Goal: Find specific page/section

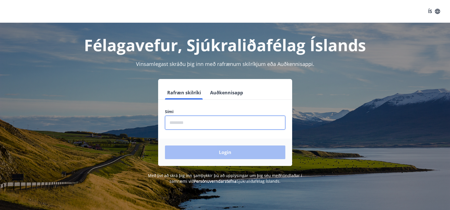
click at [200, 125] on input "phone" at bounding box center [225, 122] width 120 height 14
type input "********"
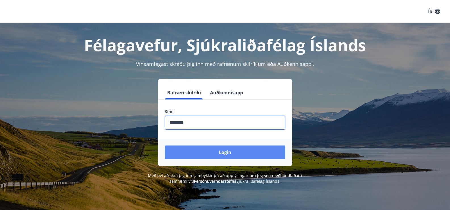
click at [233, 150] on button "Login" at bounding box center [225, 152] width 120 height 14
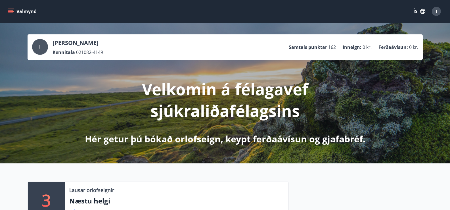
click at [9, 9] on icon "menu" at bounding box center [11, 12] width 6 height 6
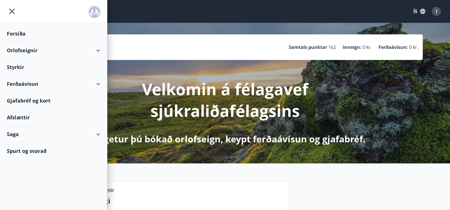
click at [98, 84] on div "Ferðaávísun" at bounding box center [53, 83] width 93 height 17
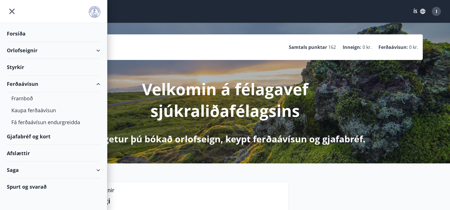
click at [98, 84] on div "Ferðaávísun" at bounding box center [53, 83] width 93 height 17
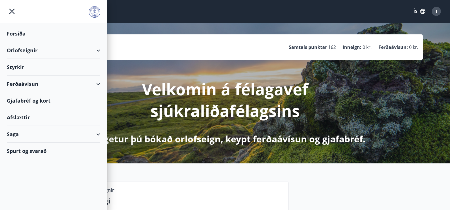
click at [29, 101] on div "Gjafabréf og kort" at bounding box center [53, 100] width 93 height 17
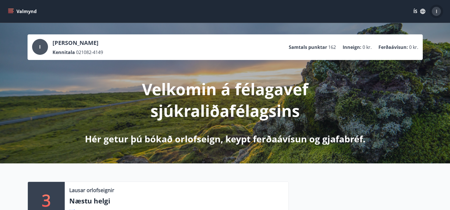
click at [439, 9] on div "I" at bounding box center [435, 11] width 9 height 9
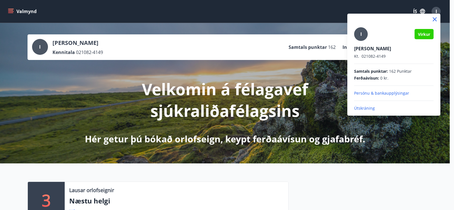
click at [439, 9] on div at bounding box center [227, 105] width 454 height 210
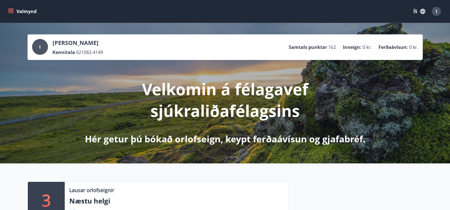
click at [11, 12] on icon "menu" at bounding box center [11, 12] width 6 height 6
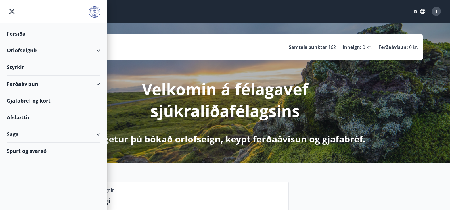
click at [31, 102] on div "Gjafabréf og kort" at bounding box center [53, 100] width 93 height 17
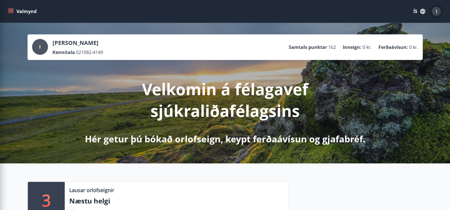
click at [436, 9] on span "I" at bounding box center [435, 11] width 1 height 6
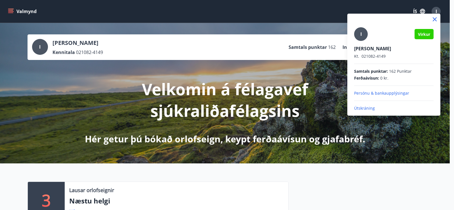
click at [245, 92] on div at bounding box center [227, 105] width 454 height 210
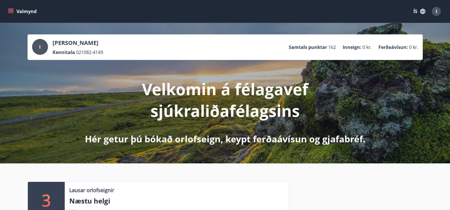
click at [10, 11] on icon "menu" at bounding box center [11, 12] width 6 height 6
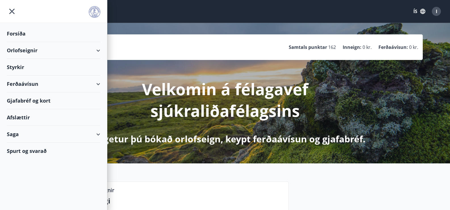
click at [28, 103] on div "Gjafabréf og kort" at bounding box center [53, 100] width 93 height 17
